Goal: Task Accomplishment & Management: Manage account settings

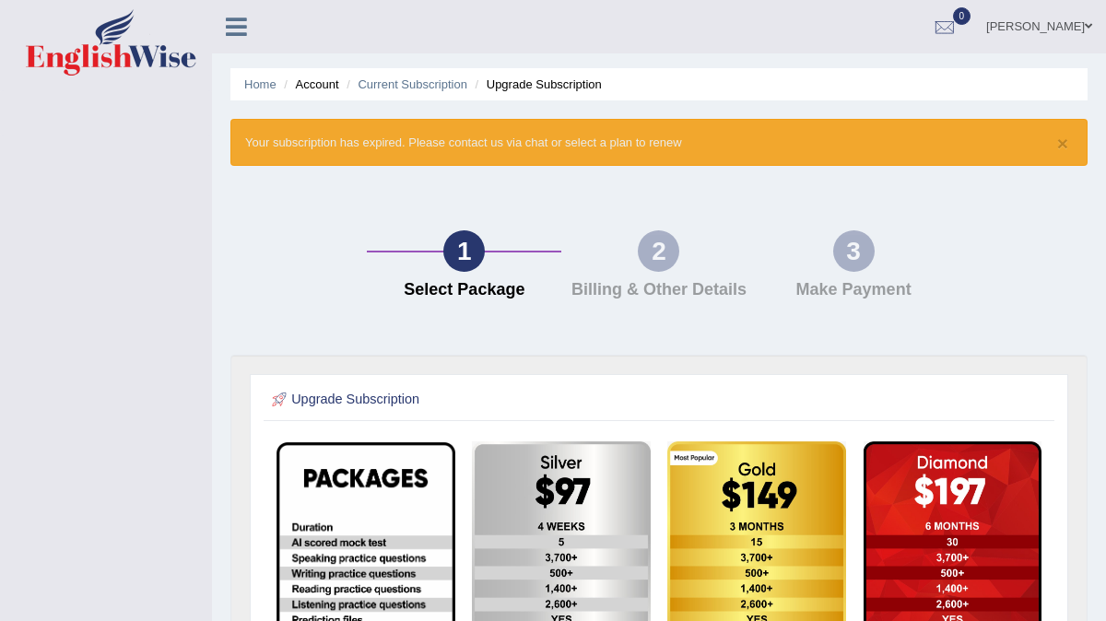
click at [249, 76] on li "Home" at bounding box center [260, 85] width 32 height 18
click at [252, 87] on link "Home" at bounding box center [260, 84] width 32 height 14
click at [396, 82] on link "Current Subscription" at bounding box center [412, 84] width 110 height 14
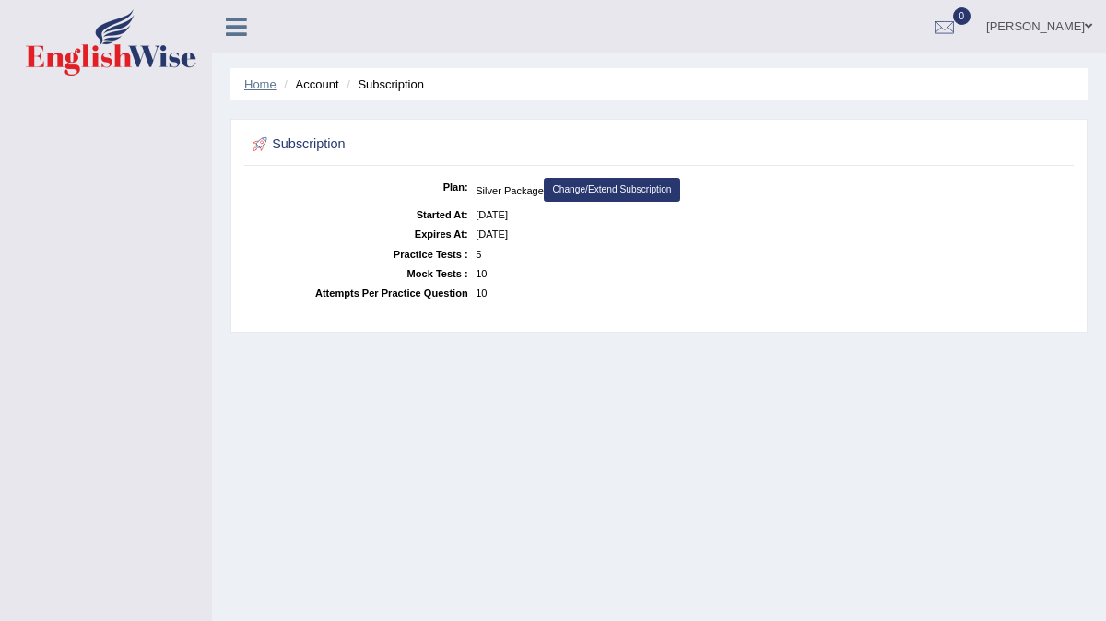
click at [252, 84] on link "Home" at bounding box center [260, 84] width 32 height 14
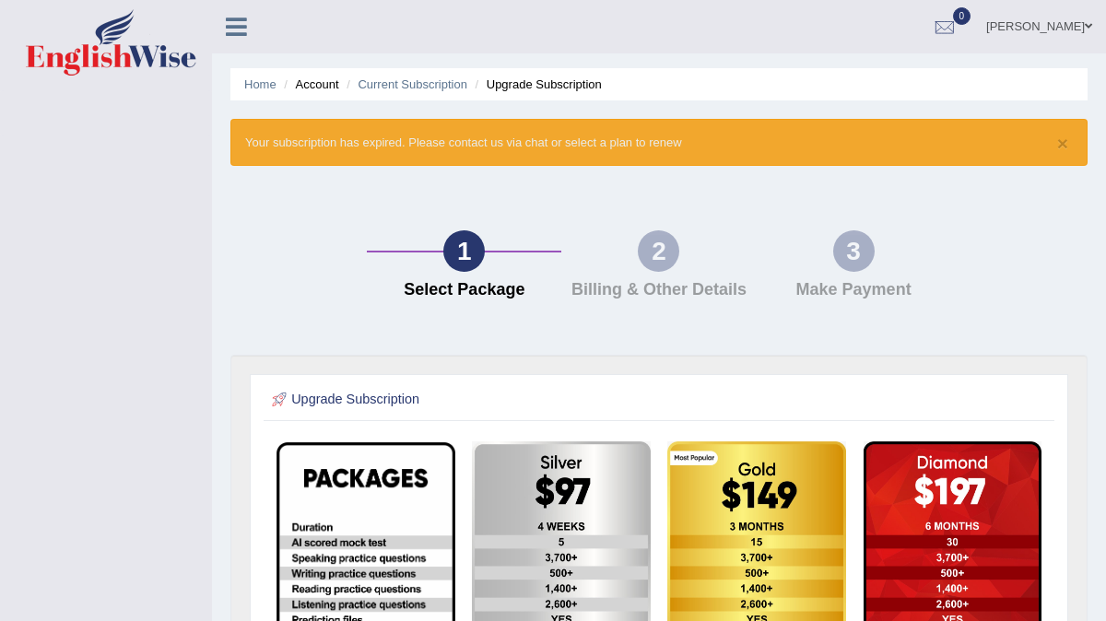
click at [235, 24] on icon at bounding box center [236, 27] width 21 height 24
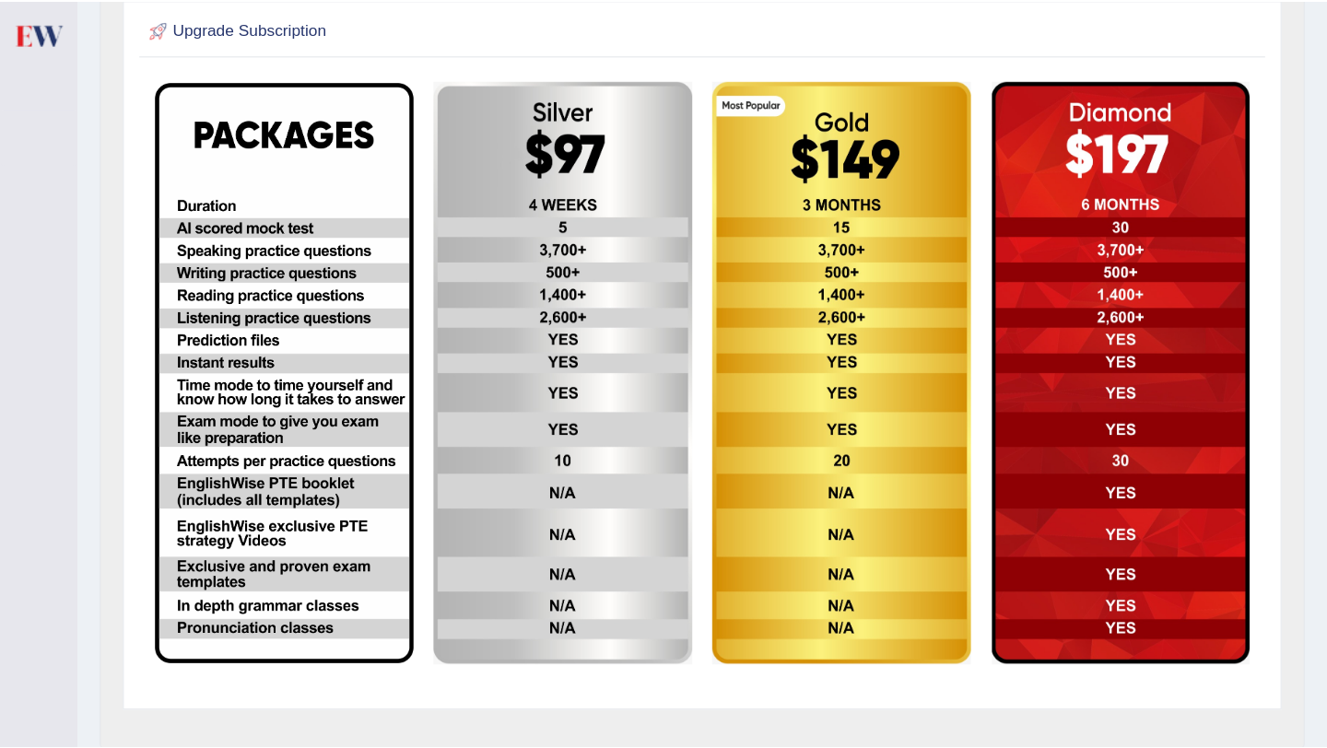
scroll to position [369, 0]
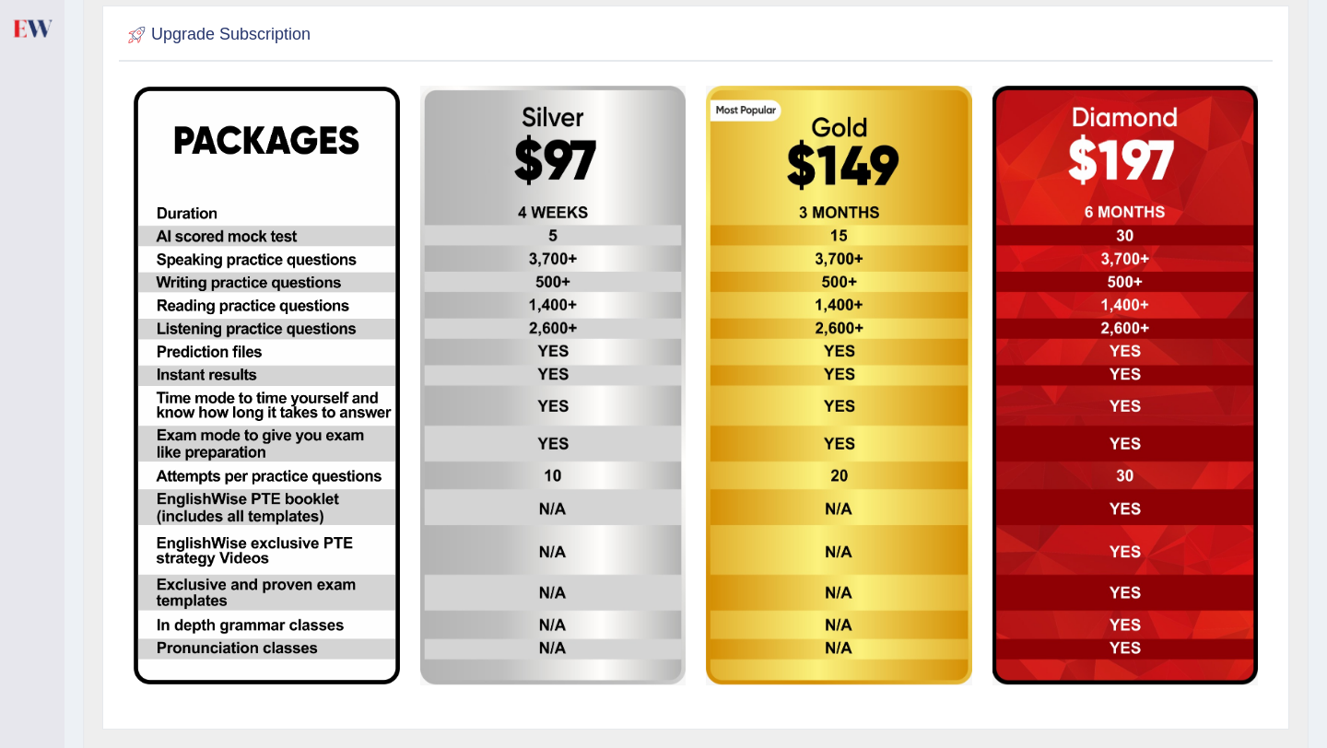
click at [507, 175] on img at bounding box center [553, 386] width 266 height 600
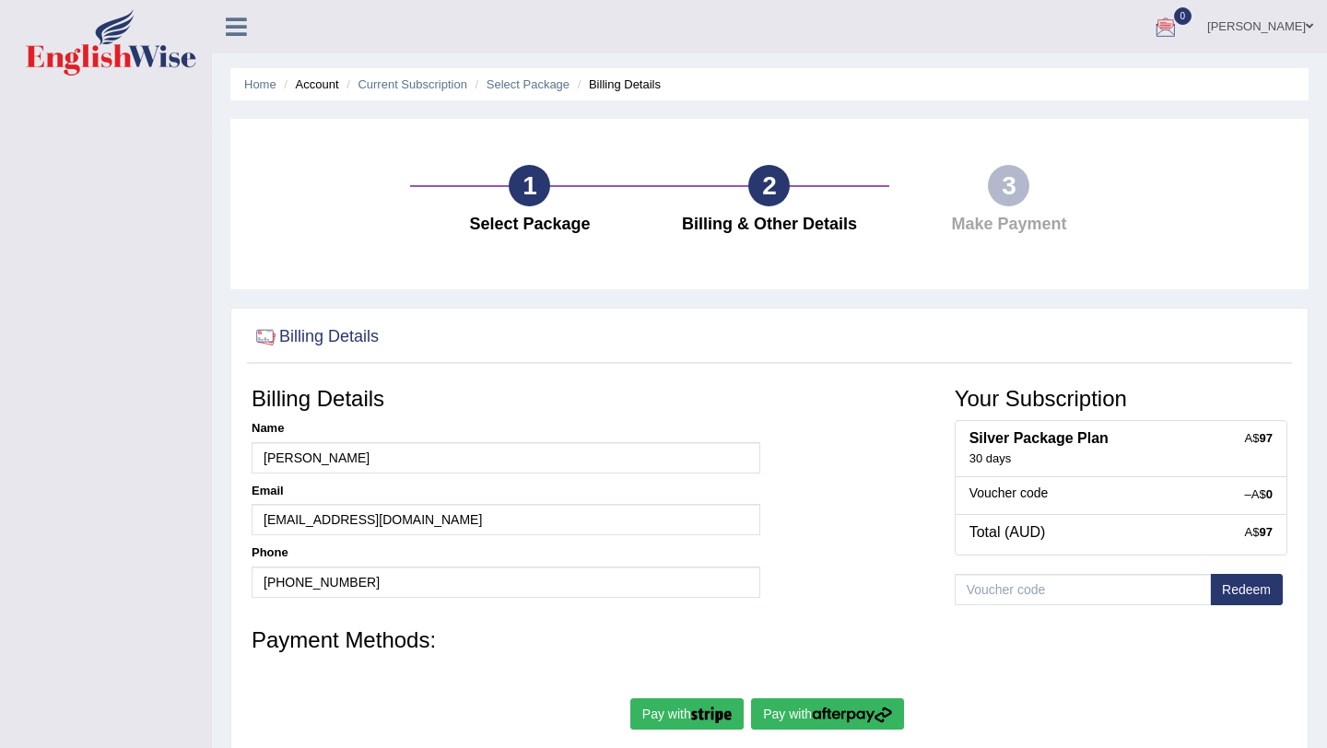
click at [1164, 24] on div at bounding box center [1166, 28] width 28 height 28
click at [1165, 29] on div at bounding box center [1166, 28] width 28 height 28
click at [426, 78] on link "Current Subscription" at bounding box center [412, 84] width 110 height 14
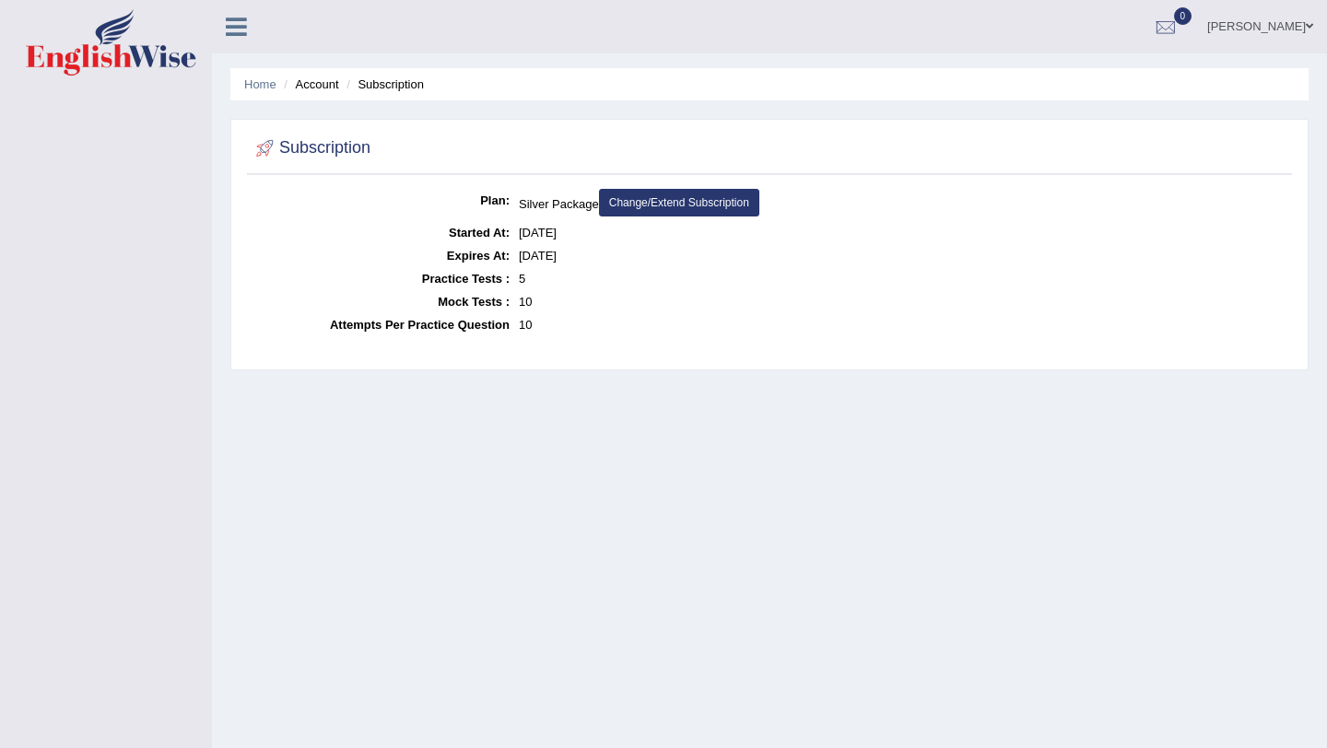
click at [657, 199] on link "Change/Extend Subscription" at bounding box center [679, 203] width 160 height 28
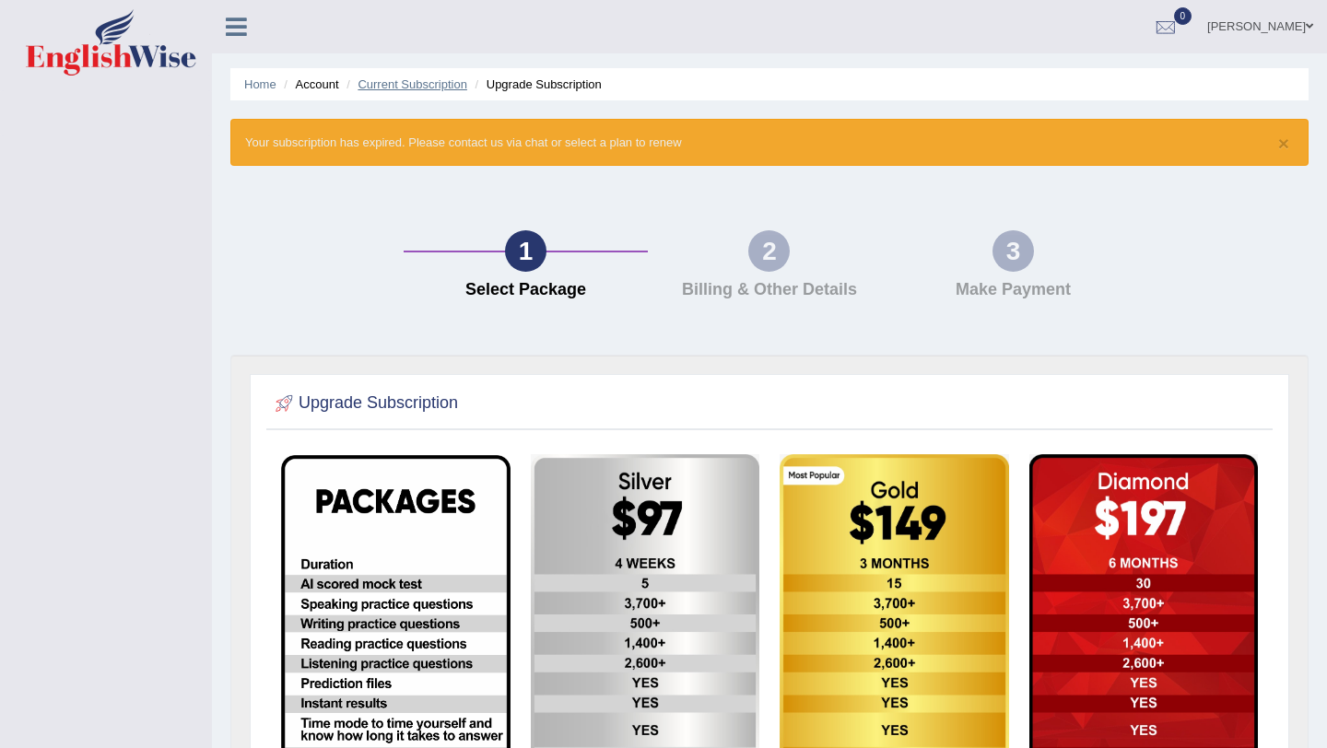
click at [410, 79] on link "Current Subscription" at bounding box center [412, 84] width 110 height 14
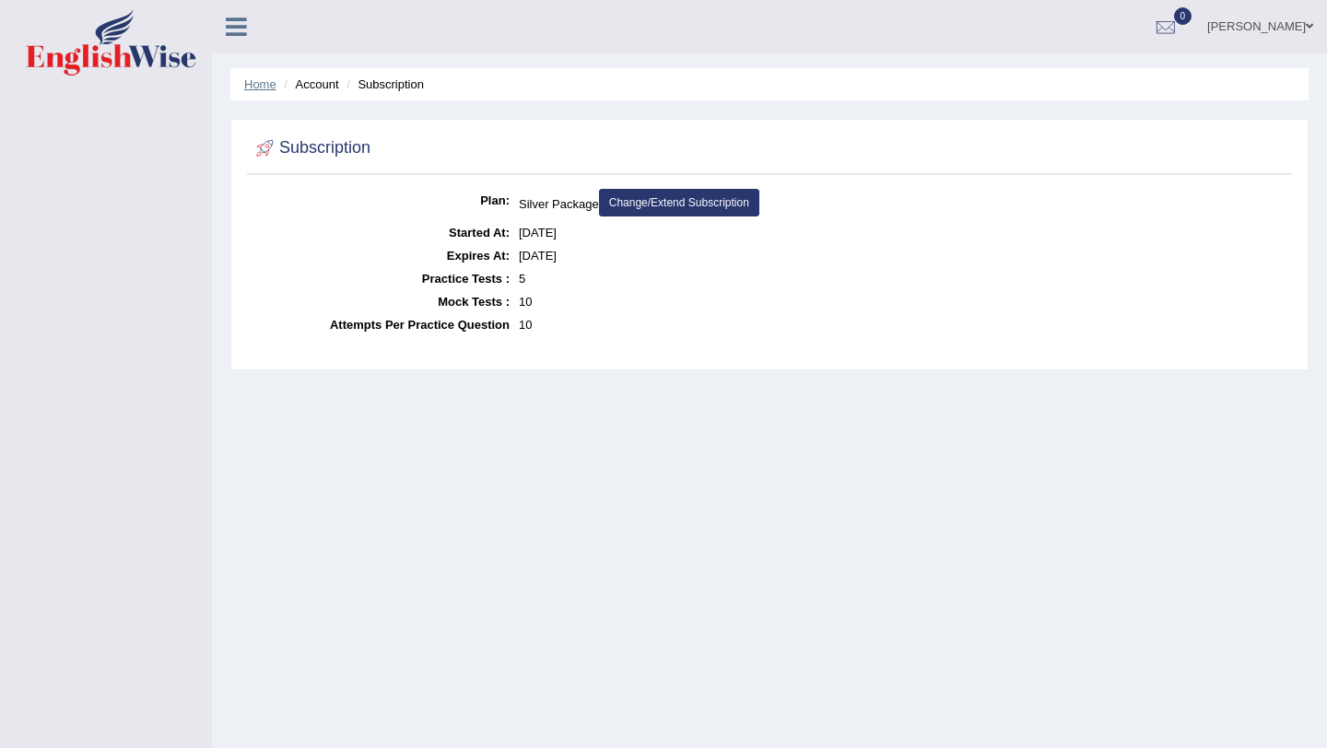
click at [260, 86] on link "Home" at bounding box center [260, 84] width 32 height 14
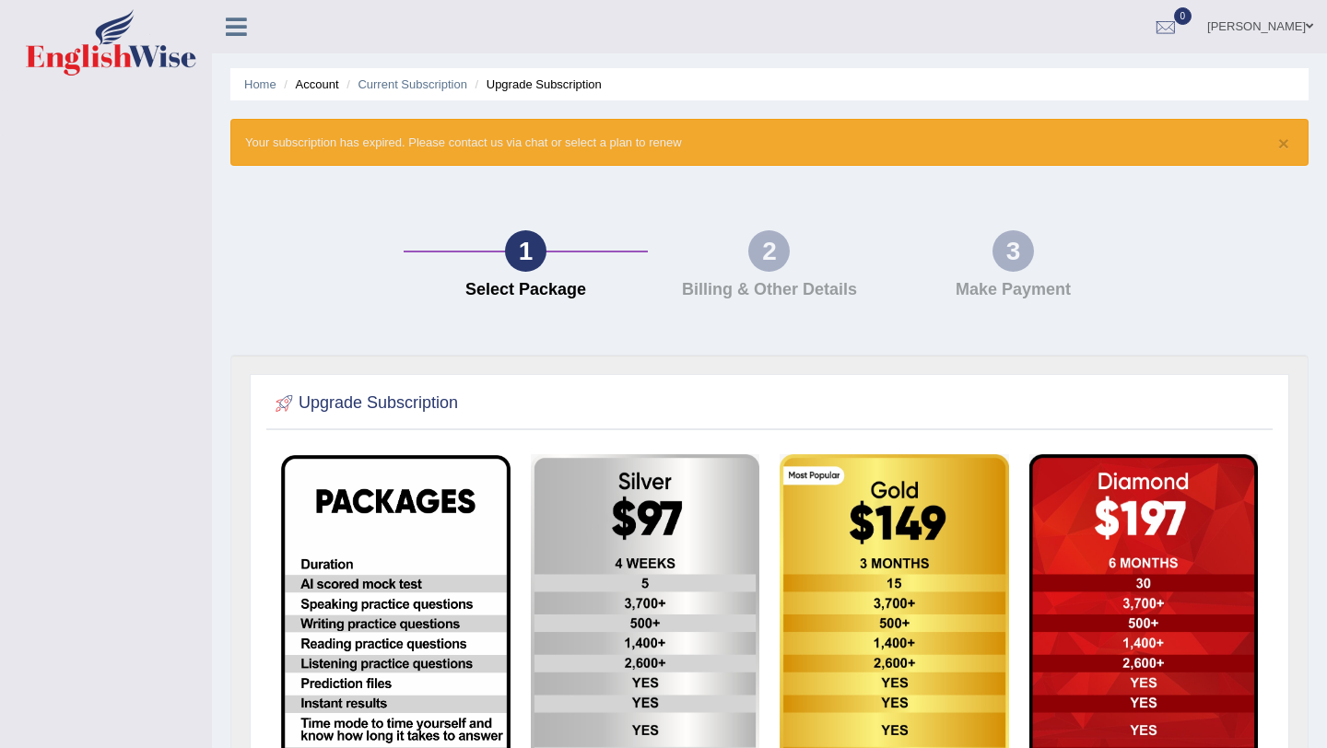
click at [309, 86] on li "Account" at bounding box center [308, 85] width 59 height 18
click at [528, 157] on div "× Your subscription has expired. Please contact us via chat or select a plan to…" at bounding box center [769, 142] width 1078 height 47
click at [531, 154] on div "× Your subscription has expired. Please contact us via chat or select a plan to…" at bounding box center [769, 142] width 1078 height 47
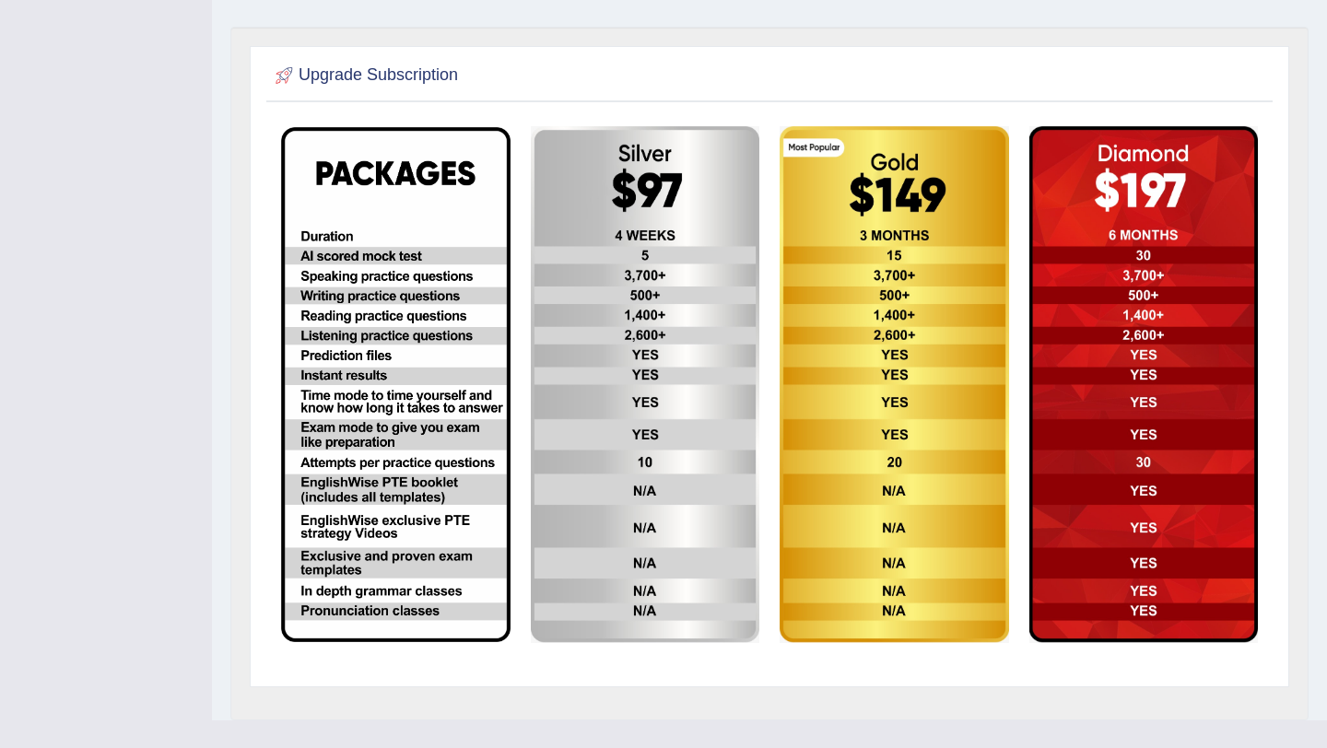
scroll to position [254, 0]
